Goal: Task Accomplishment & Management: Complete application form

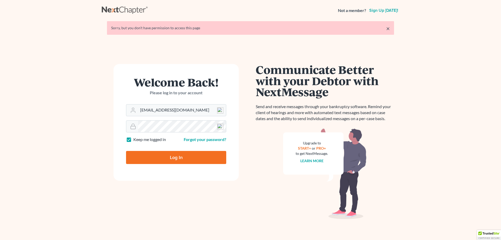
click at [170, 158] on input "Log In" at bounding box center [176, 157] width 100 height 13
type input "Thinking..."
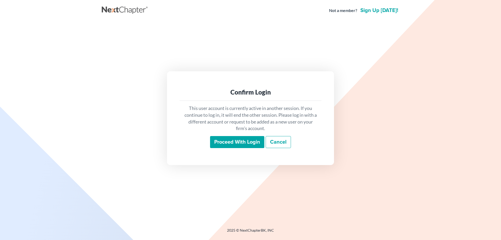
click at [228, 143] on input "Proceed with login" at bounding box center [237, 142] width 54 height 12
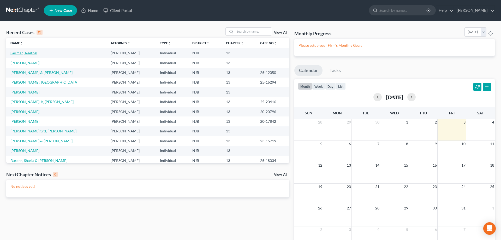
click at [33, 53] on link "German, Reethel" at bounding box center [23, 53] width 27 height 4
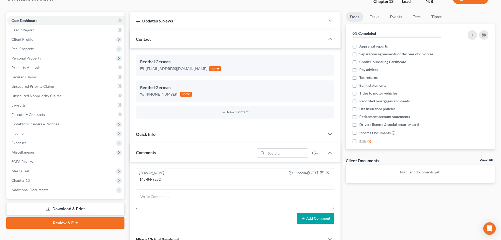
scroll to position [103, 0]
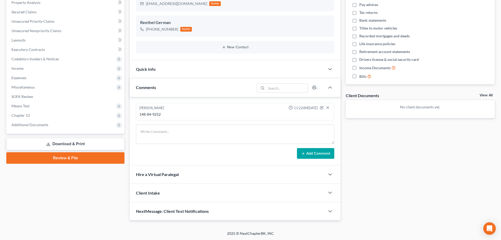
click at [75, 157] on link "Review & File" at bounding box center [65, 157] width 118 height 11
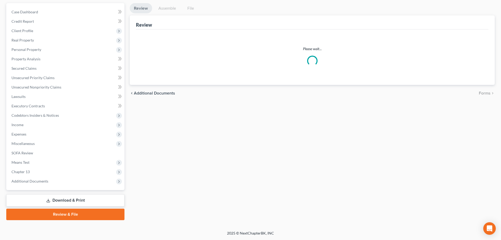
scroll to position [46, 0]
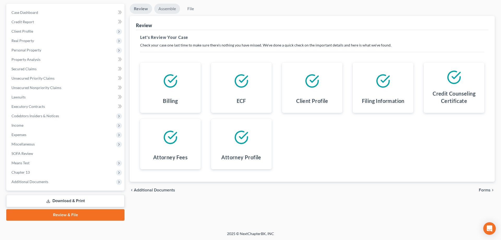
click at [172, 6] on link "Assemble" at bounding box center [167, 9] width 26 height 10
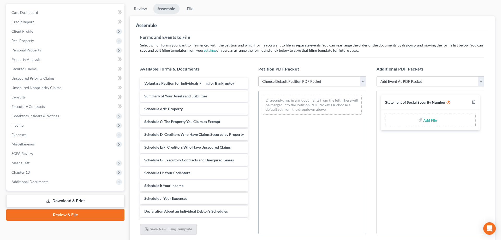
click at [258, 76] on select "Choose Default Petition PDF Packet Complete Bankruptcy Petition (all forms and …" at bounding box center [312, 81] width 108 height 10
select select "0"
click option "Complete Bankruptcy Petition (all forms and schedules)" at bounding box center [0, 0] width 0 height 0
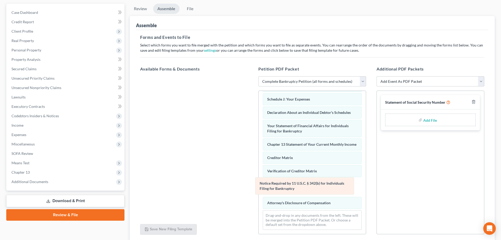
scroll to position [108, 0]
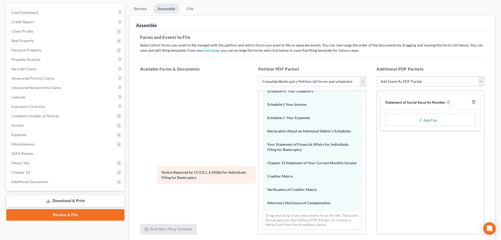
drag, startPoint x: 287, startPoint y: 187, endPoint x: 179, endPoint y: 175, distance: 108.7
click at [259, 175] on div "Notice Required by 11 U.S.C. § 342(b) for Individuals Filing for Bankruptcy Vol…" at bounding box center [312, 108] width 107 height 251
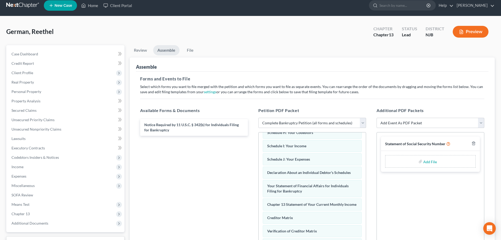
scroll to position [0, 0]
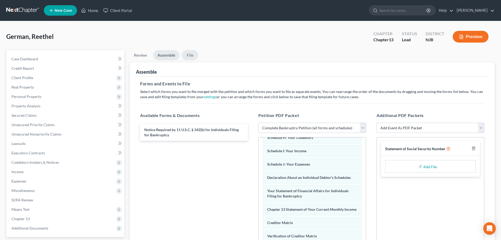
click at [190, 55] on link "File" at bounding box center [190, 55] width 17 height 10
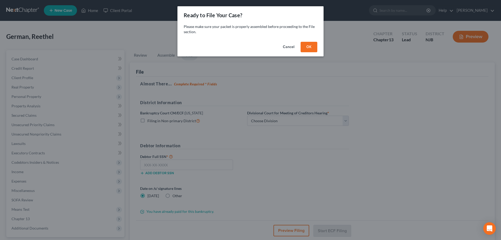
click at [308, 47] on button "OK" at bounding box center [309, 47] width 17 height 10
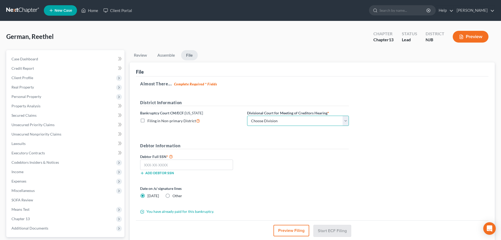
click at [247, 116] on select "Choose Division Camden Camden/Trenton Newark Trenton" at bounding box center [298, 121] width 102 height 10
click option "Camden/Trenton" at bounding box center [0, 0] width 0 height 0
select select "1"
click at [193, 164] on input "text" at bounding box center [186, 164] width 93 height 10
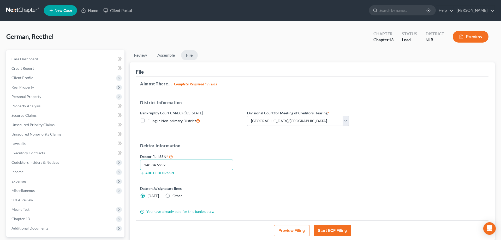
type input "148-84-9252"
click at [343, 229] on button "Start ECF Filing" at bounding box center [332, 230] width 37 height 11
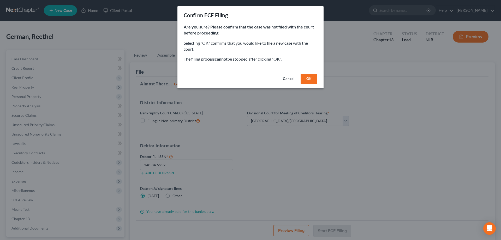
click at [309, 78] on button "OK" at bounding box center [309, 79] width 17 height 10
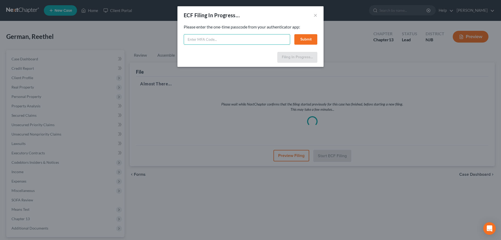
click at [253, 44] on input "text" at bounding box center [237, 39] width 106 height 10
type input "112464"
click at [308, 37] on button "Submit" at bounding box center [305, 39] width 23 height 10
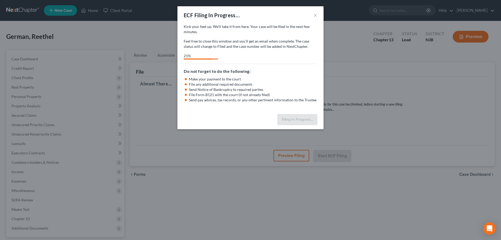
select select "1"
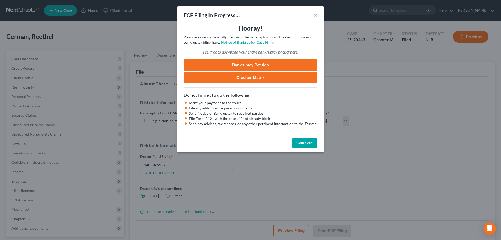
click at [276, 64] on link "Bankruptcy Petition" at bounding box center [251, 64] width 134 height 11
click at [316, 16] on button "×" at bounding box center [316, 15] width 4 height 6
